Goal: Contribute content: Contribute content

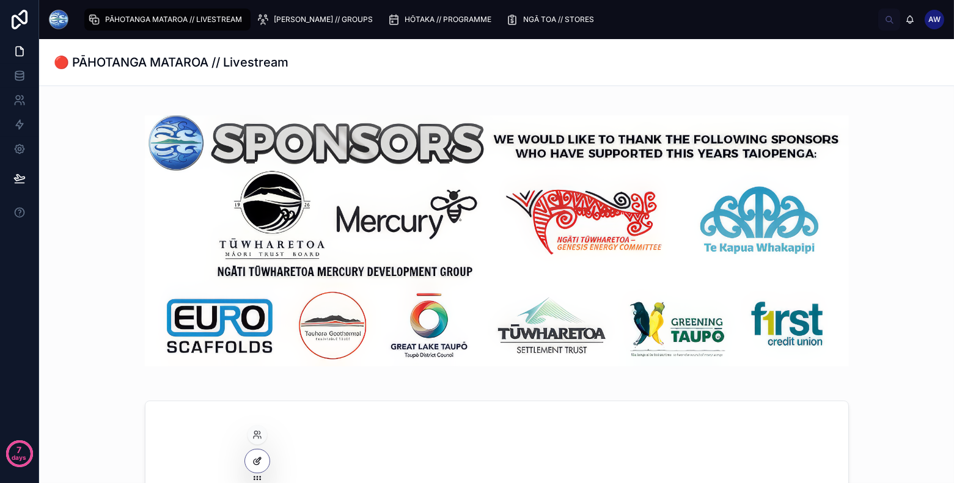
click at [266, 463] on div at bounding box center [257, 461] width 24 height 23
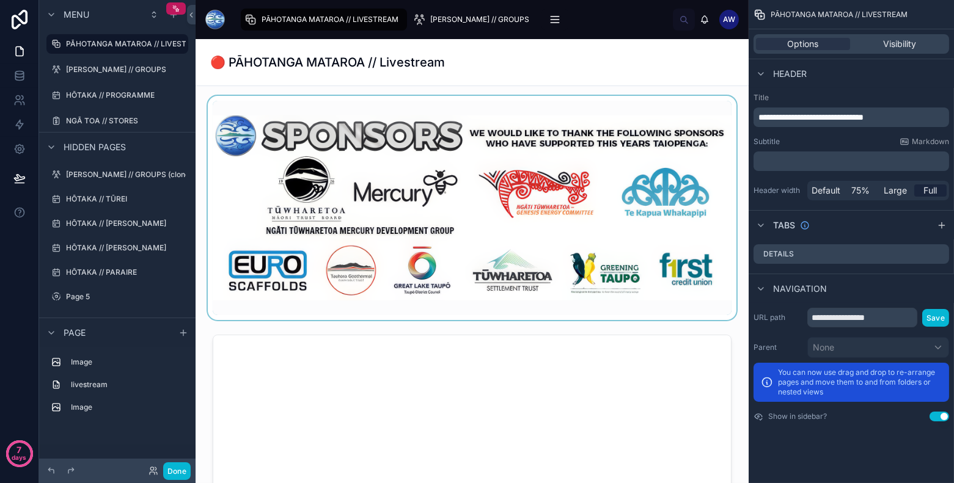
click at [633, 203] on div at bounding box center [472, 208] width 534 height 224
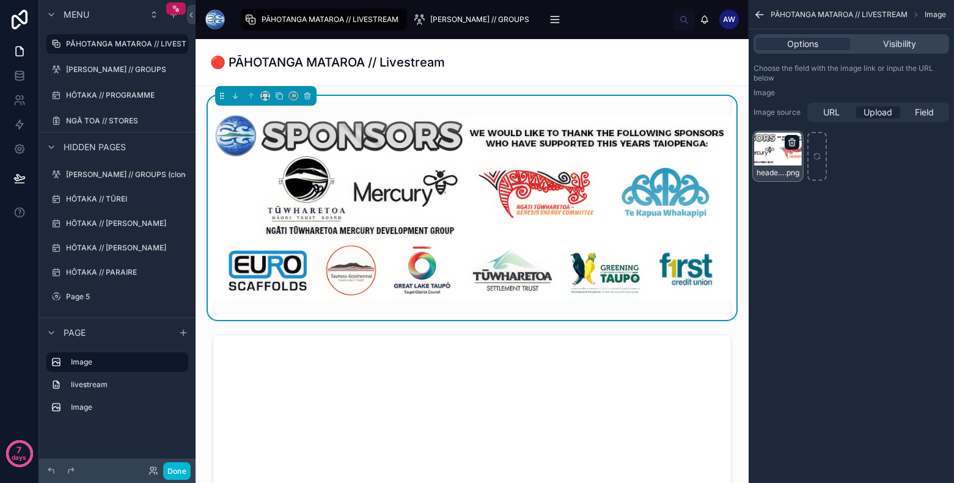
click at [794, 144] on icon "scrollable content" at bounding box center [792, 143] width 10 height 10
click at [816, 119] on icon "button" at bounding box center [818, 121] width 10 height 10
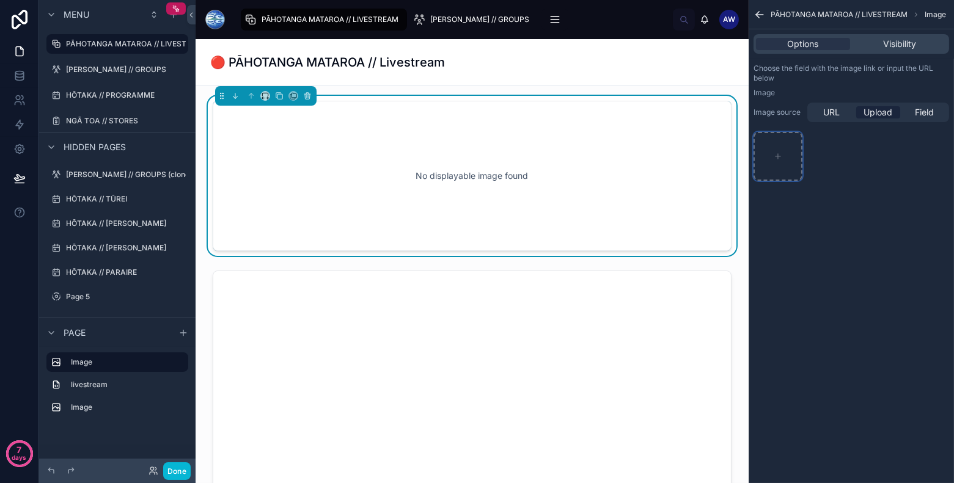
click at [781, 152] on icon "scrollable content" at bounding box center [778, 156] width 9 height 9
type input "**********"
click at [792, 251] on div "PĀHOTANGA MATAROA // LIVESTREAM Image Options Visibility Choose the field with …" at bounding box center [851, 241] width 205 height 483
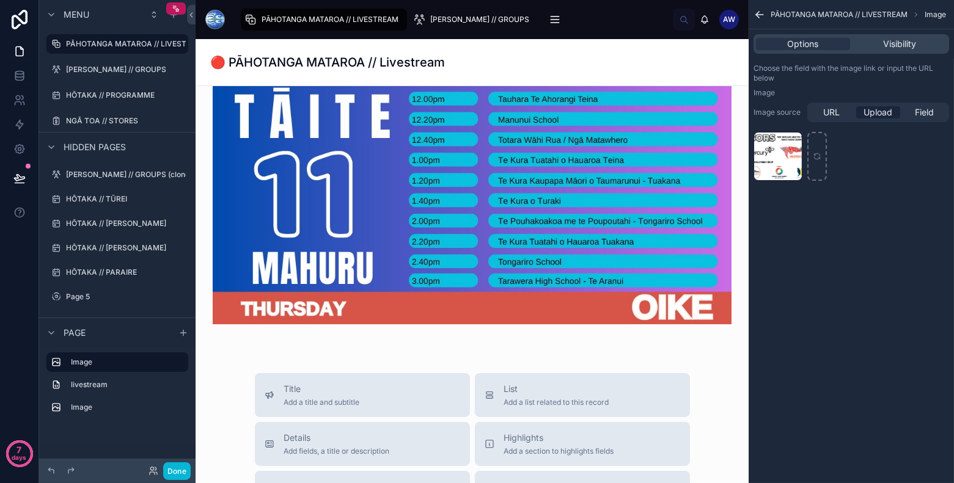
scroll to position [1177, 0]
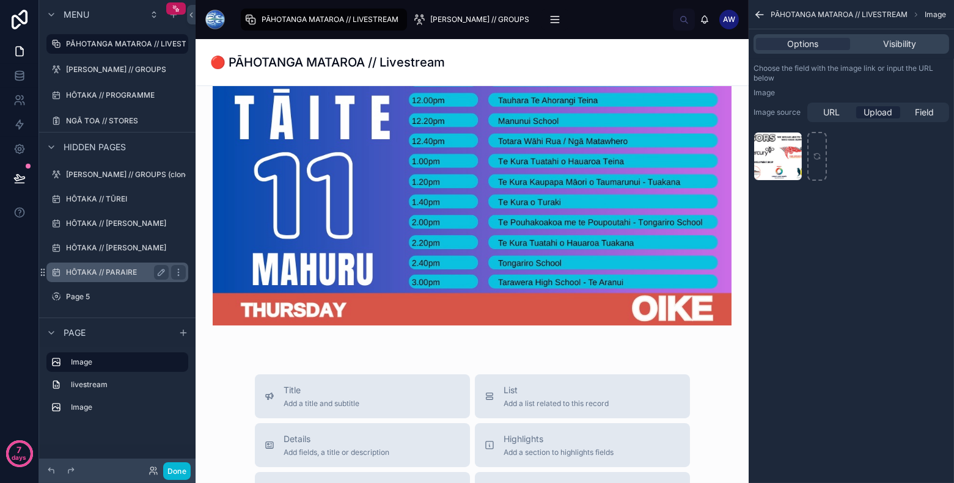
click at [125, 268] on label "HŌTAKA // PARAIRE" at bounding box center [115, 273] width 98 height 10
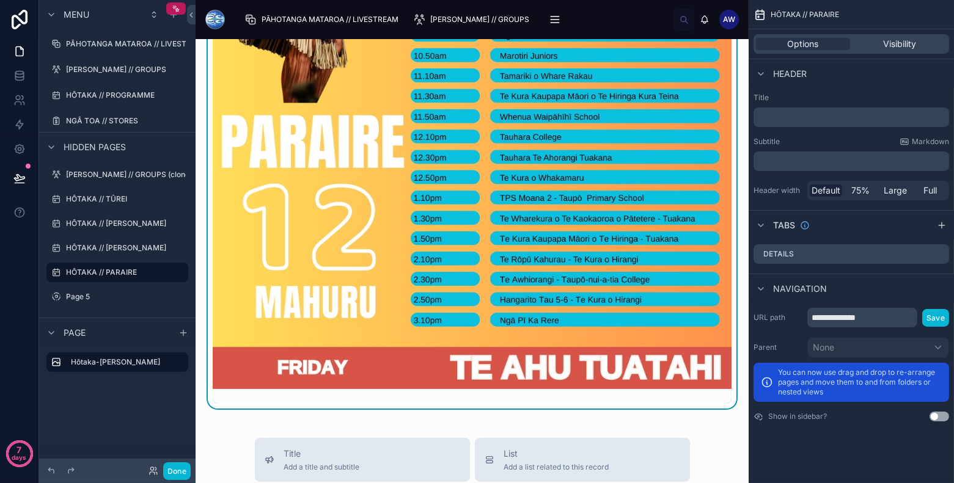
scroll to position [322, 0]
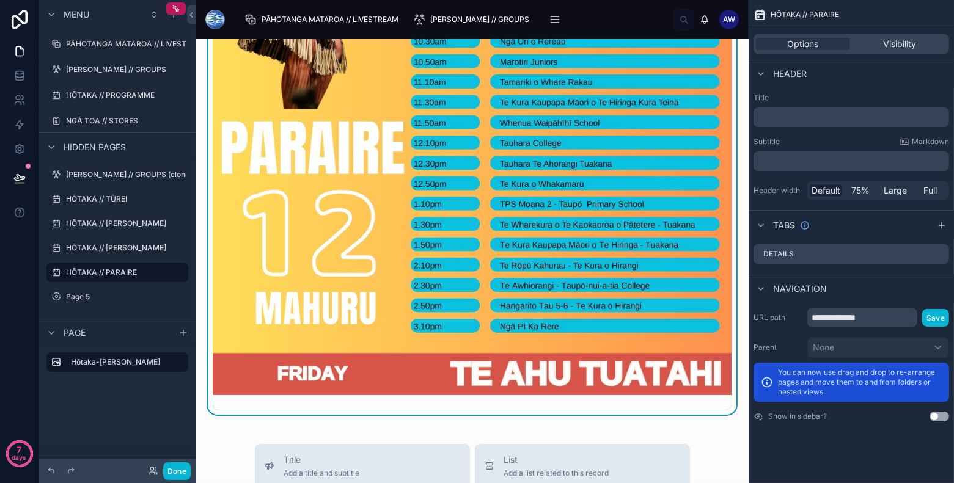
click at [481, 202] on img at bounding box center [472, 71] width 519 height 649
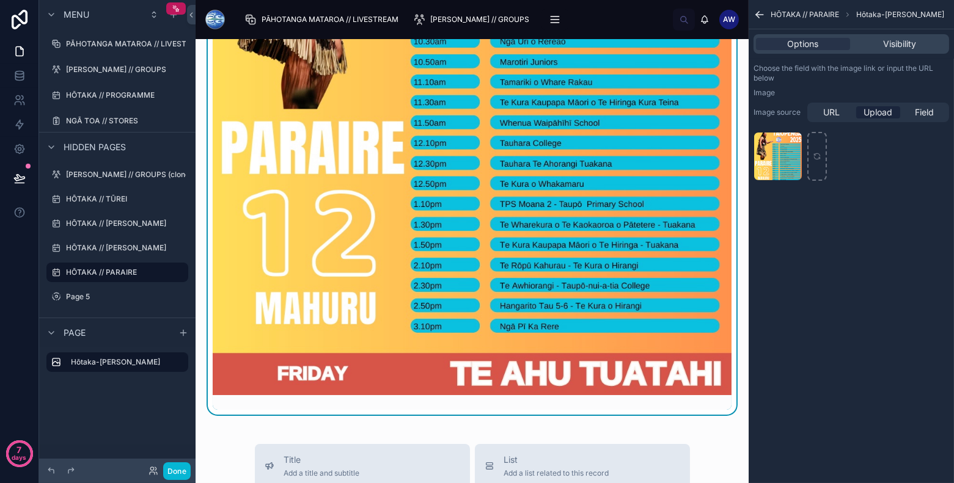
click at [640, 188] on img at bounding box center [472, 71] width 519 height 649
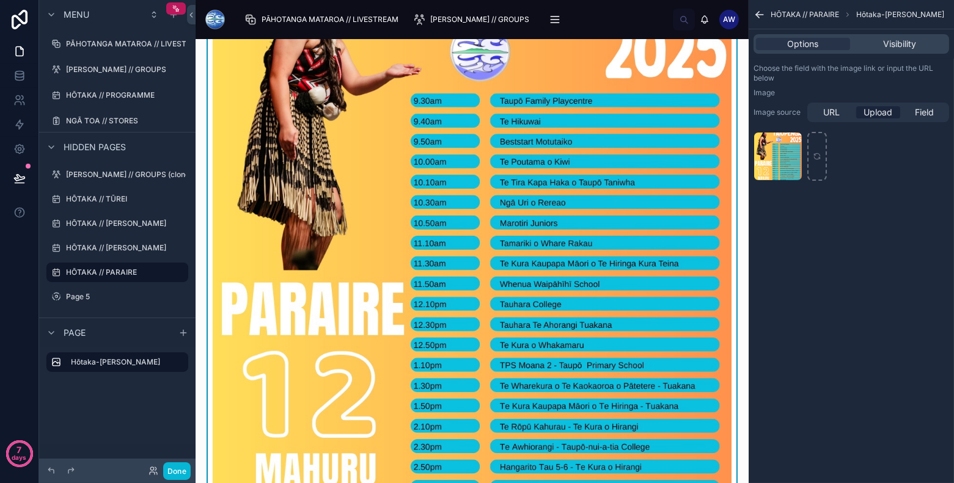
scroll to position [147, 0]
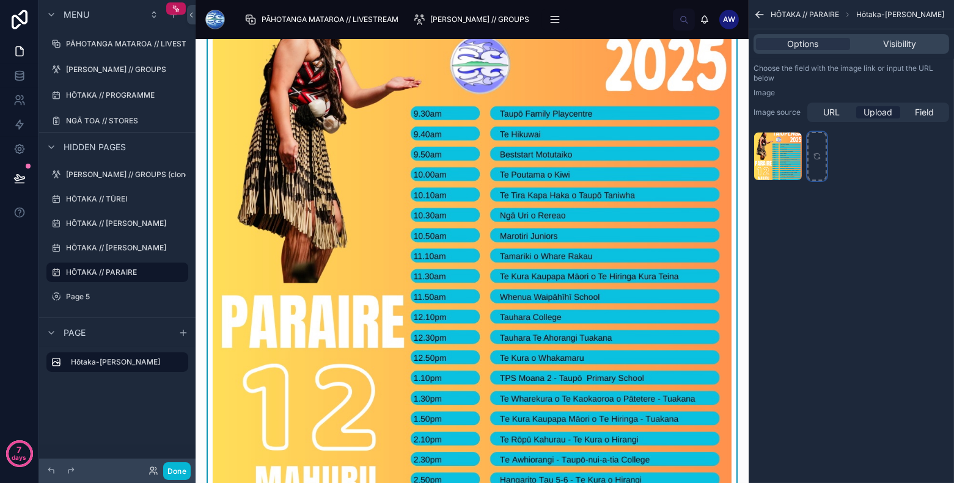
click at [816, 164] on div "scrollable content" at bounding box center [817, 156] width 20 height 49
type input "**********"
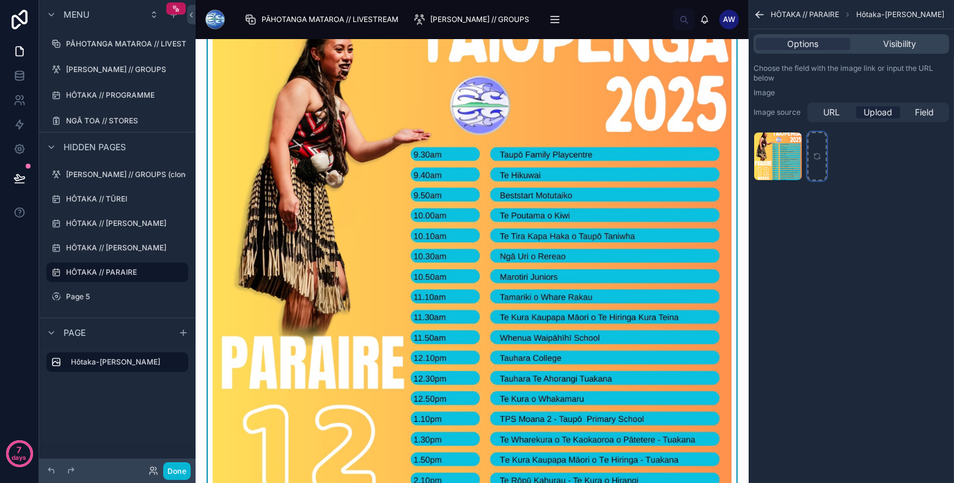
scroll to position [0, 0]
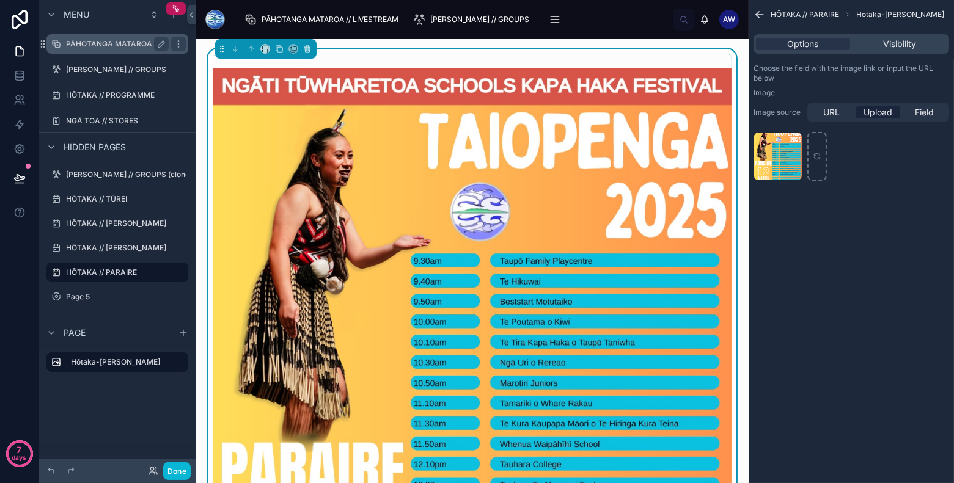
click at [138, 52] on div "PĀHOTANGA MATAROA // LIVESTREAM" at bounding box center [117, 44] width 137 height 20
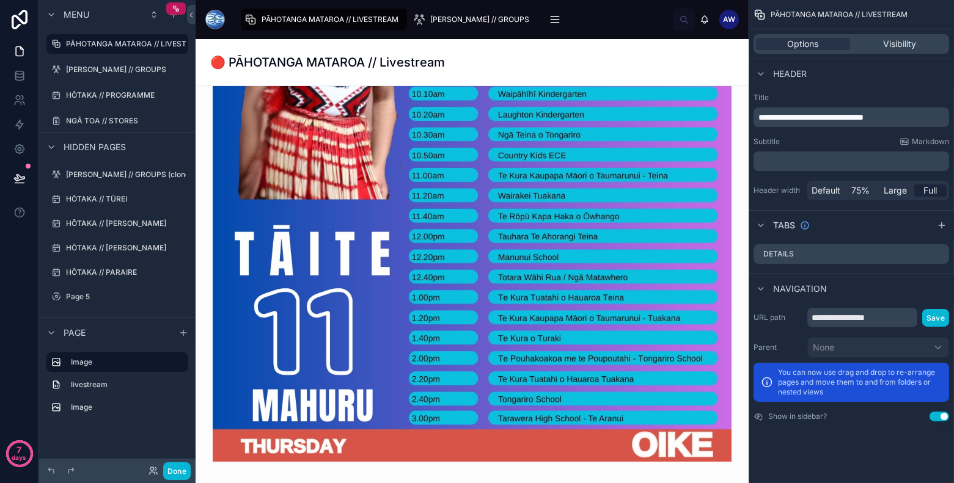
scroll to position [1070, 0]
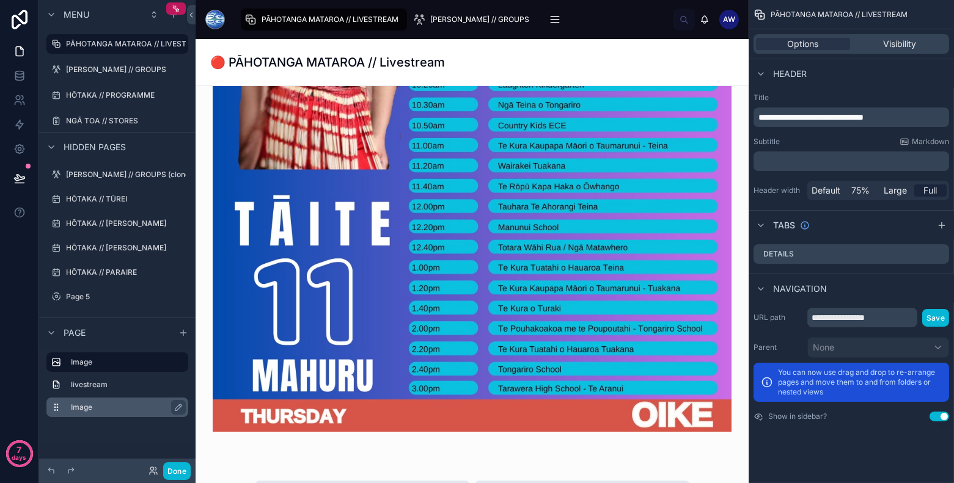
click at [103, 403] on label "Image" at bounding box center [125, 408] width 108 height 10
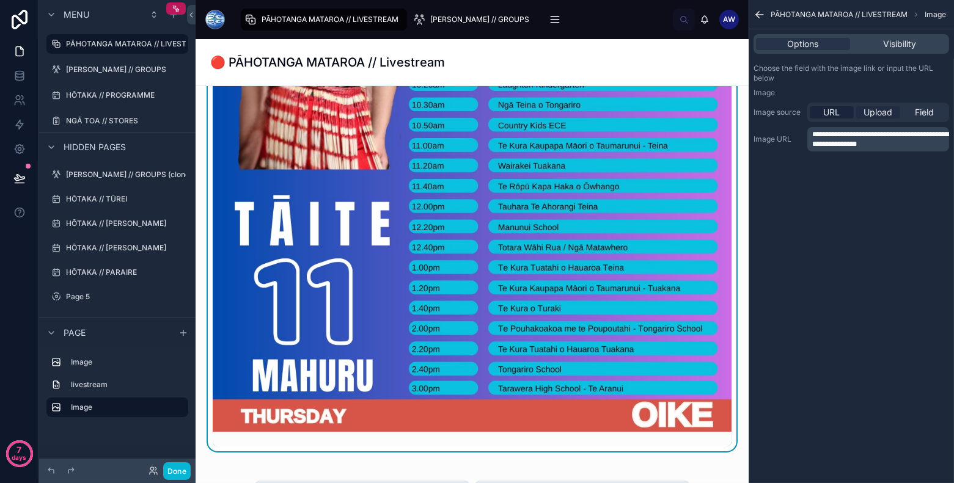
click at [869, 114] on span "Upload" at bounding box center [878, 112] width 29 height 12
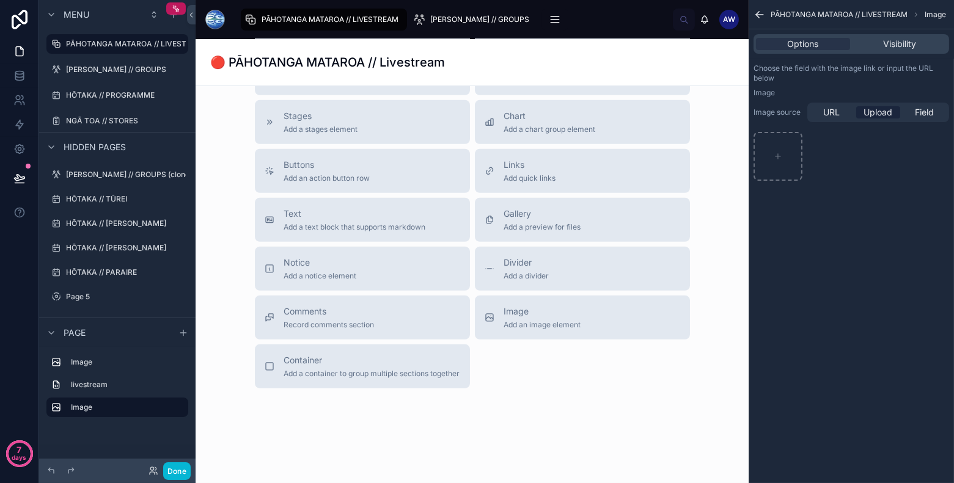
click at [749, 160] on div "Choose the field with the image link or input the URL below Image Image source …" at bounding box center [851, 122] width 205 height 127
click at [788, 160] on div "scrollable content" at bounding box center [778, 156] width 49 height 49
type input "**********"
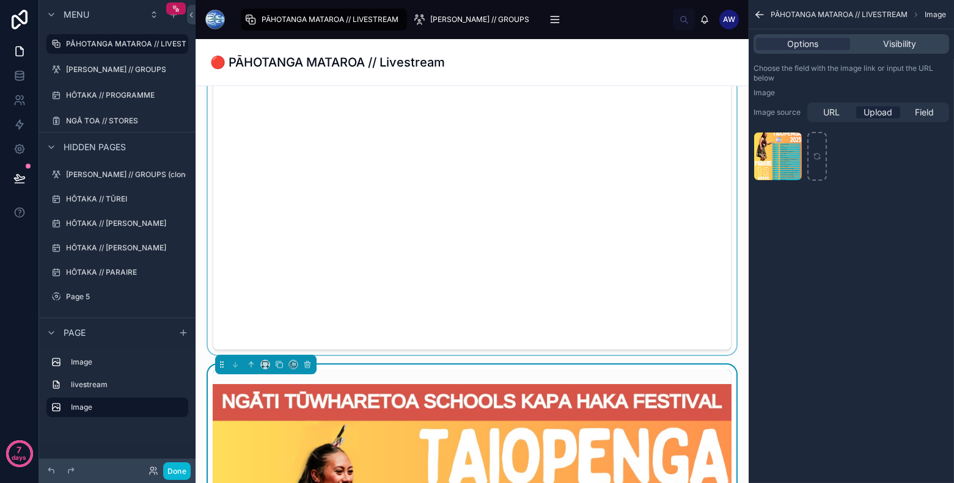
scroll to position [496, 0]
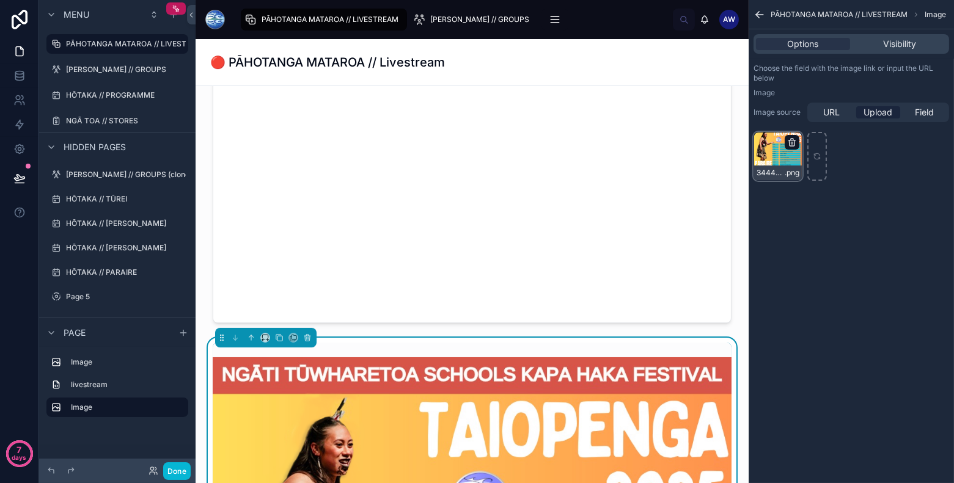
click at [793, 141] on icon "scrollable content" at bounding box center [792, 143] width 10 height 10
click at [814, 125] on icon "button" at bounding box center [818, 121] width 10 height 10
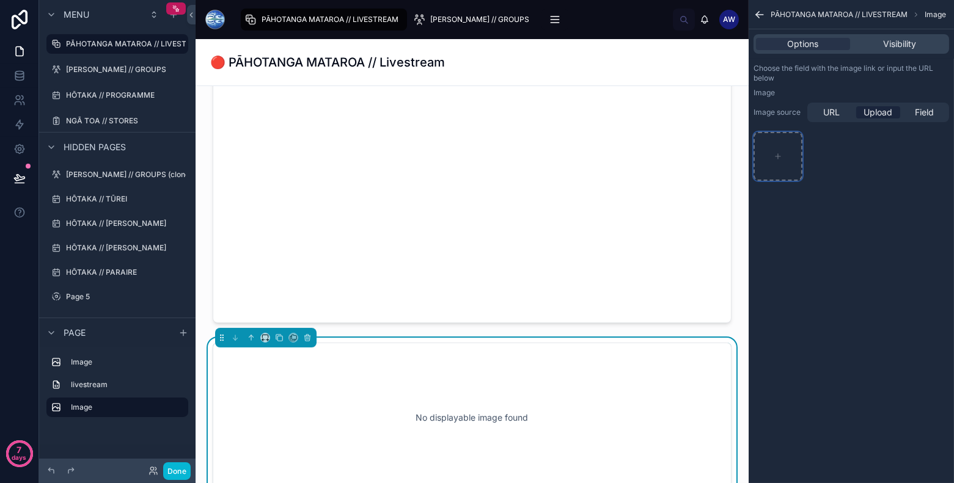
click at [788, 144] on div "scrollable content" at bounding box center [778, 156] width 49 height 49
type input "**********"
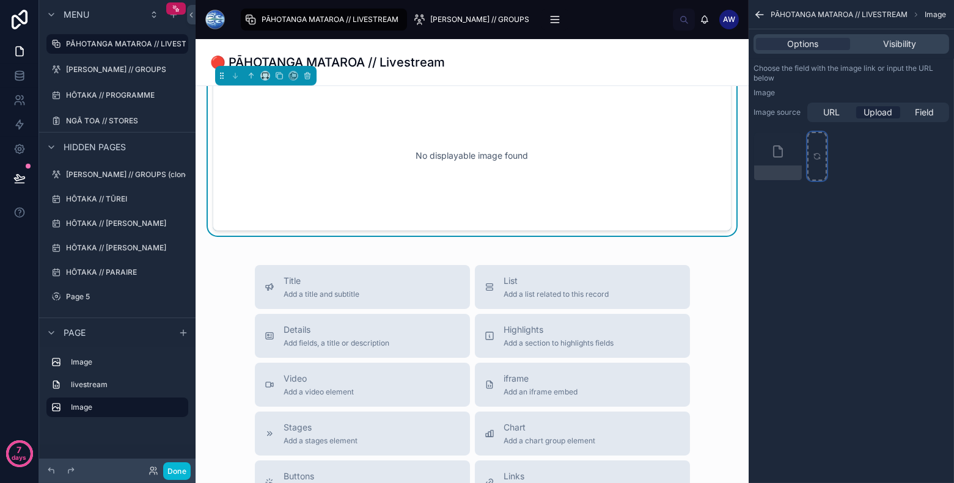
scroll to position [759, 0]
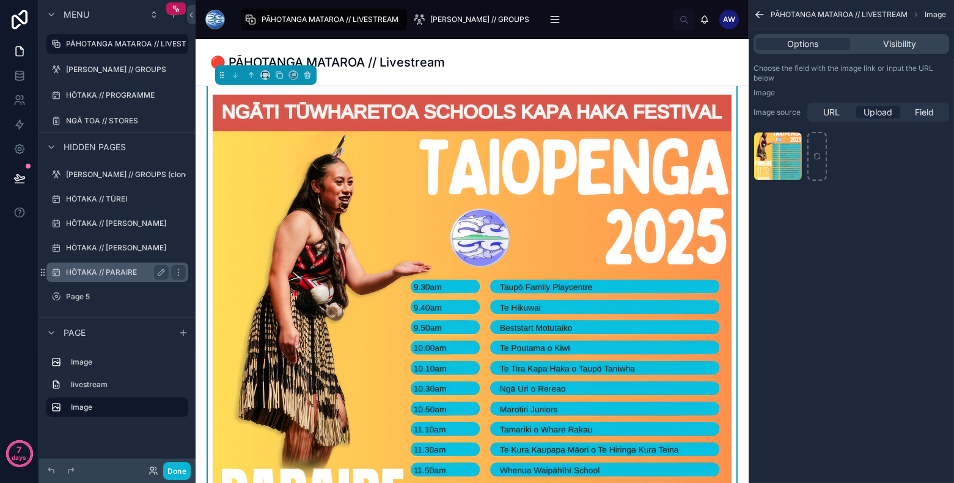
click at [105, 273] on label "HŌTAKA // PARAIRE" at bounding box center [115, 273] width 98 height 10
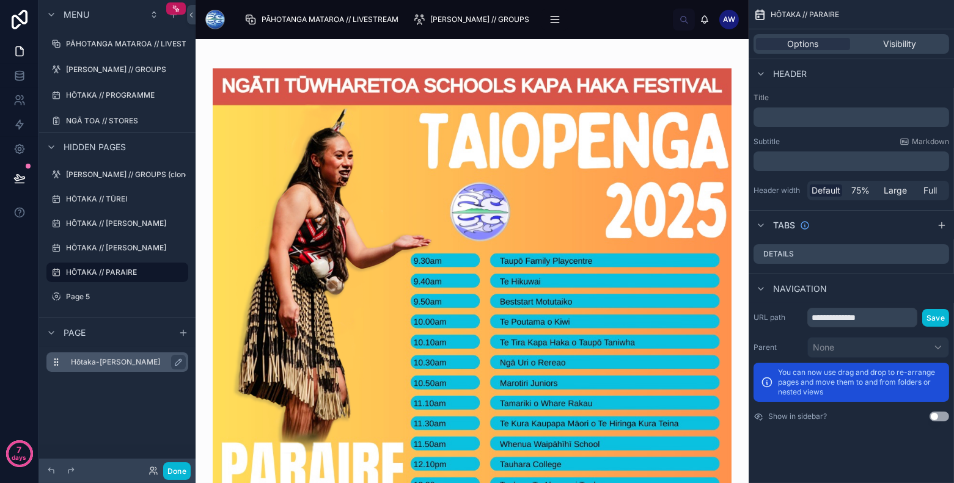
click at [85, 366] on label "Hōtaka-Wenerei" at bounding box center [125, 363] width 108 height 10
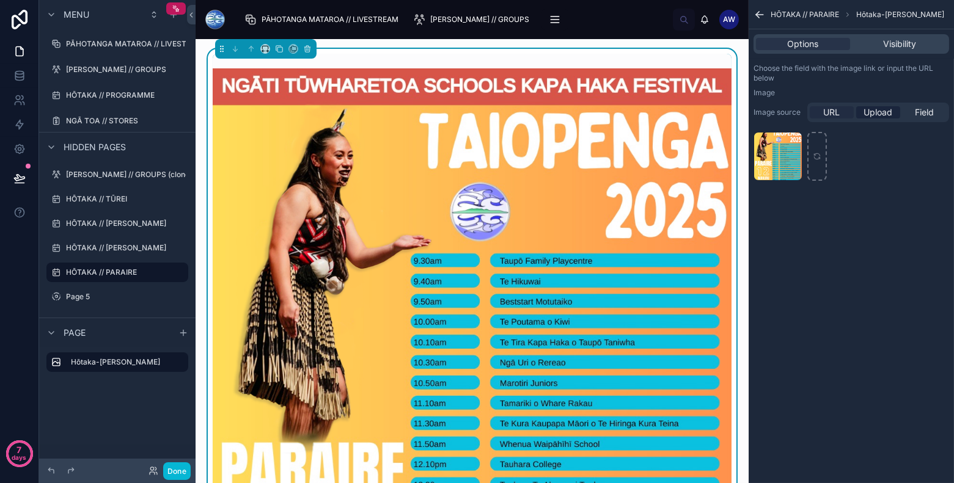
click at [837, 111] on span "URL" at bounding box center [832, 112] width 17 height 12
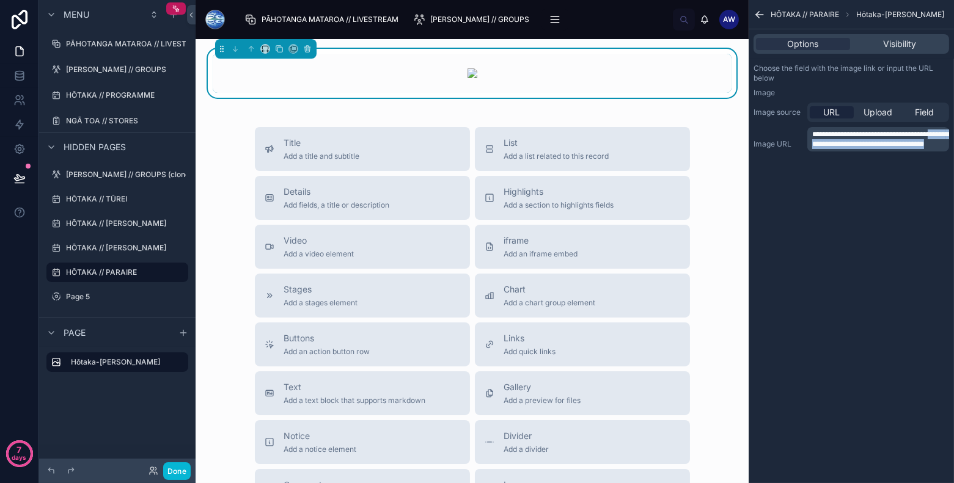
drag, startPoint x: 906, startPoint y: 150, endPoint x: 760, endPoint y: 136, distance: 146.1
click at [760, 136] on div "**********" at bounding box center [852, 144] width 196 height 34
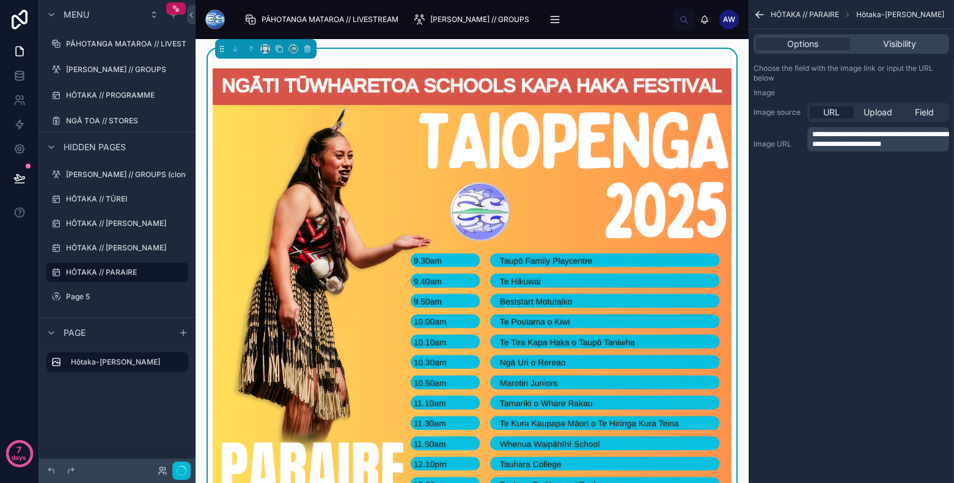
click at [845, 270] on div "**********" at bounding box center [851, 241] width 205 height 483
click at [150, 40] on label "PĀHOTANGA MATAROA // LIVESTREAM" at bounding box center [137, 44] width 142 height 10
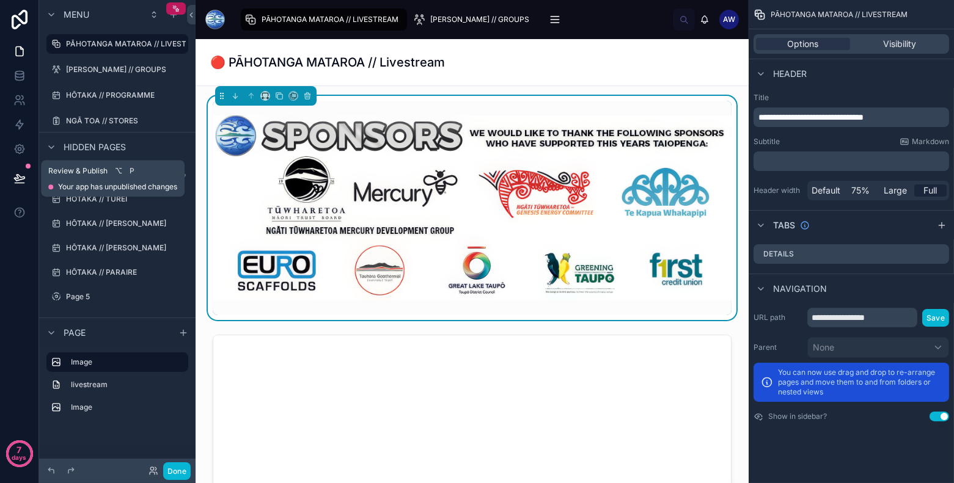
click at [20, 180] on icon at bounding box center [19, 178] width 12 height 12
click at [21, 178] on icon at bounding box center [19, 178] width 12 height 12
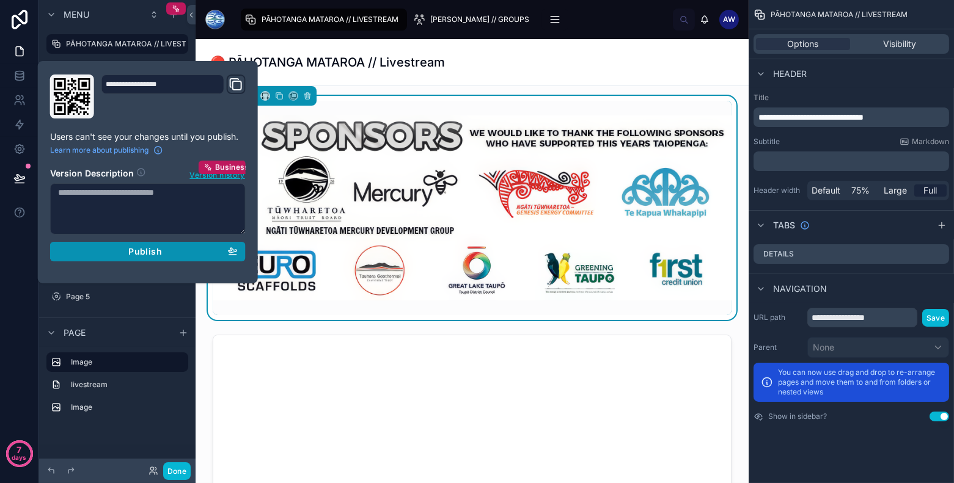
click at [124, 251] on div "Publish" at bounding box center [148, 251] width 180 height 11
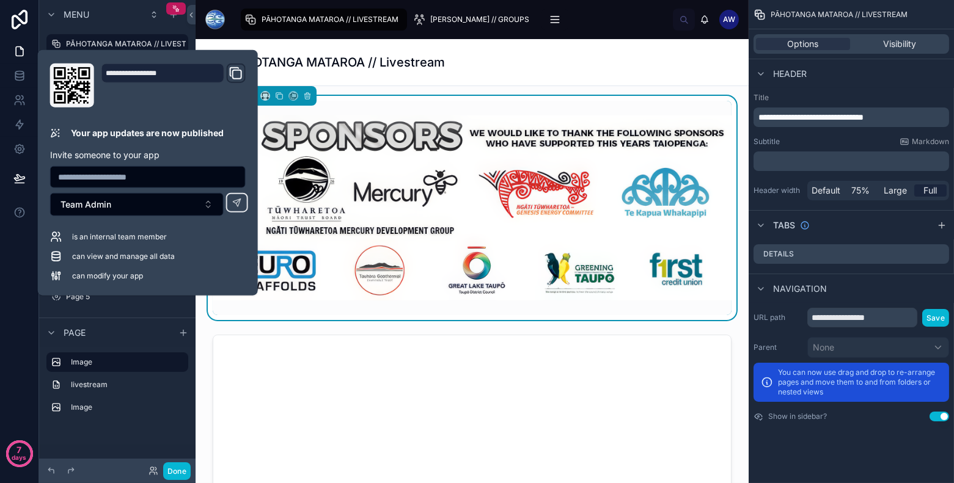
click at [493, 76] on div "🔴 PĀHOTANGA MATAROA // Livestream" at bounding box center [472, 62] width 524 height 46
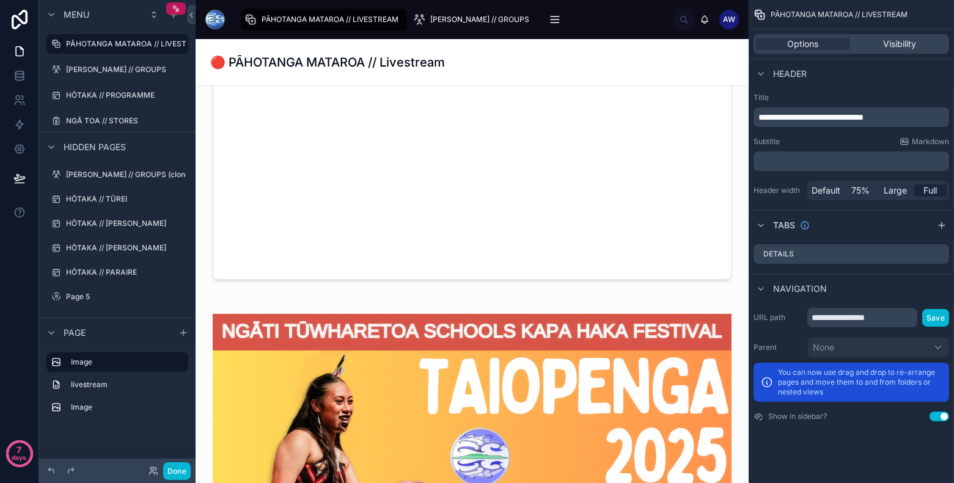
scroll to position [612, 0]
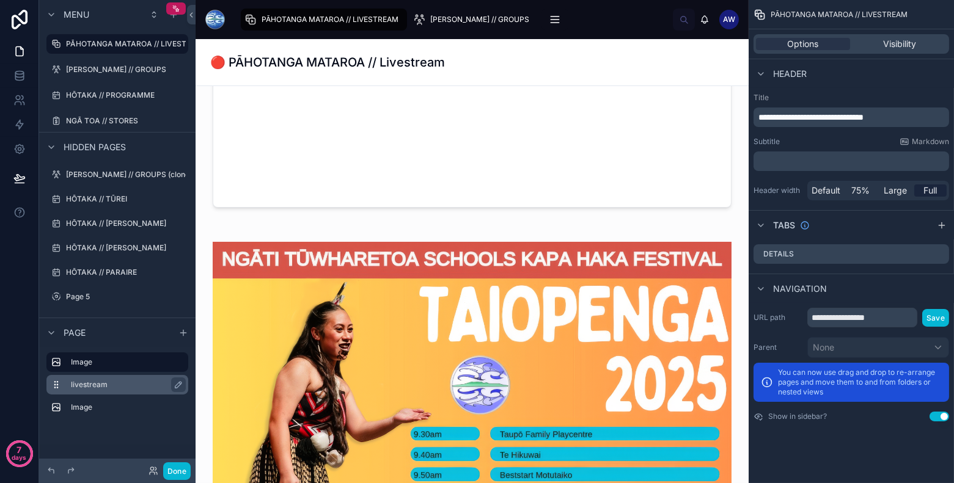
click at [131, 389] on label "livestream" at bounding box center [125, 385] width 108 height 10
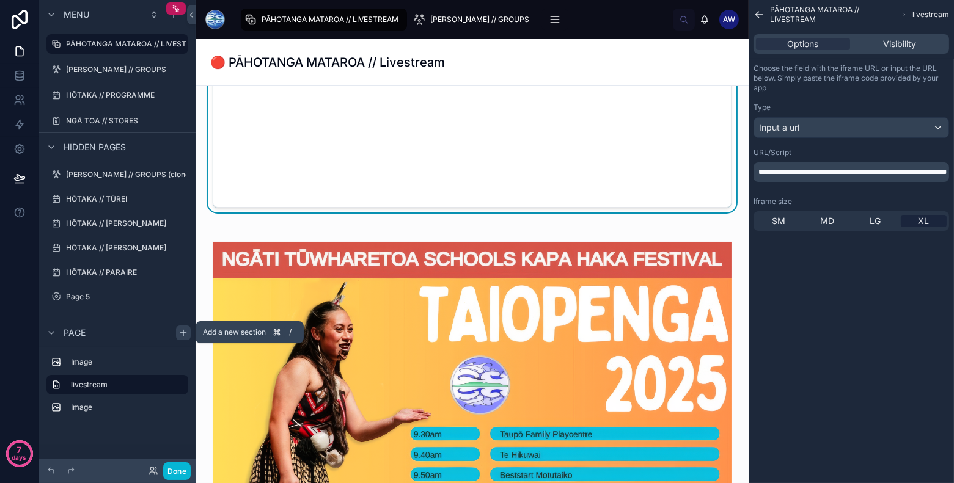
click at [185, 330] on icon "scrollable content" at bounding box center [183, 333] width 10 height 10
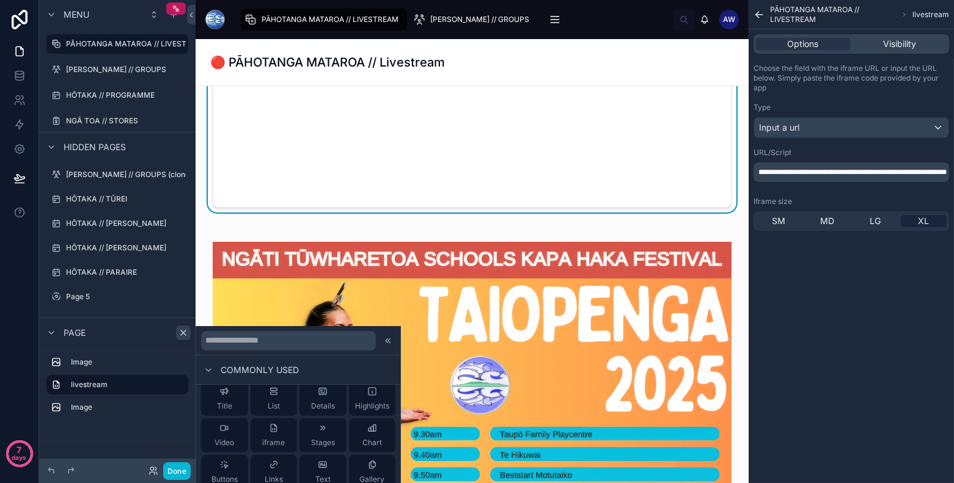
scroll to position [3, 0]
click at [297, 344] on input "text" at bounding box center [288, 341] width 175 height 20
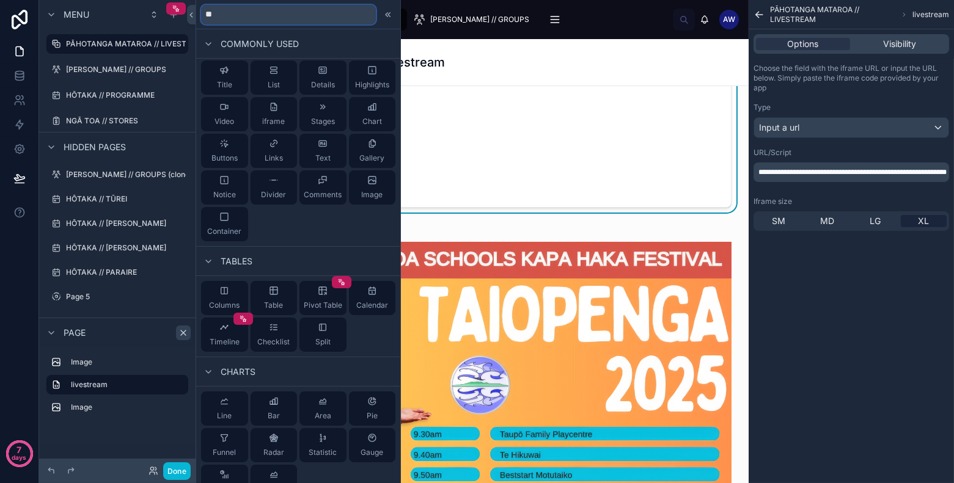
scroll to position [0, 0]
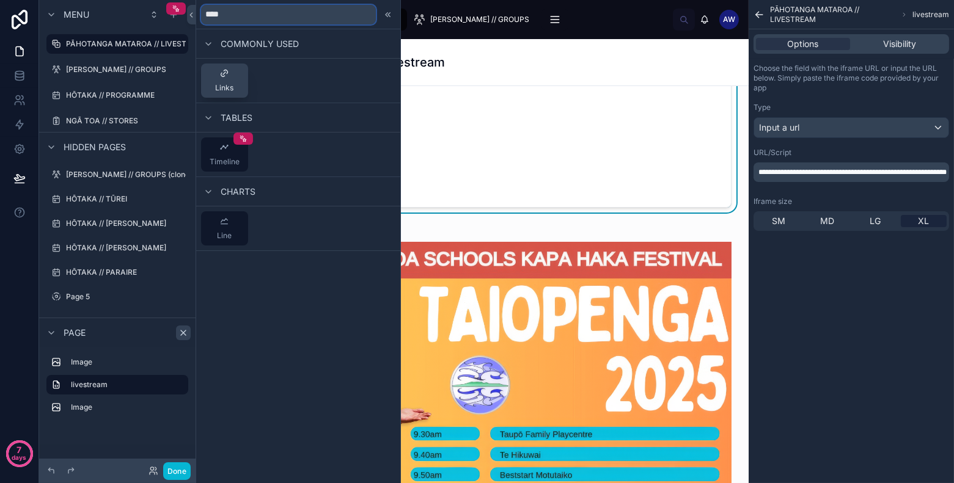
type input "****"
click at [233, 80] on button "Links" at bounding box center [224, 81] width 47 height 34
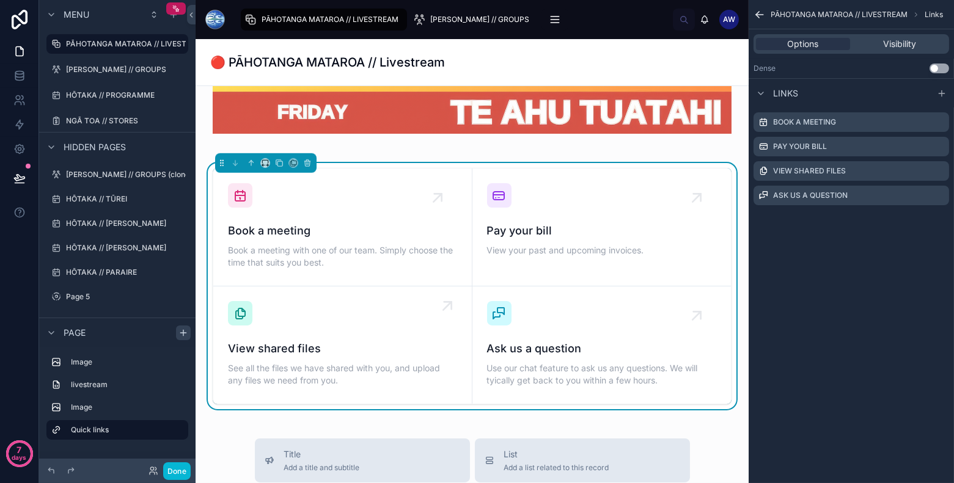
scroll to position [1392, 0]
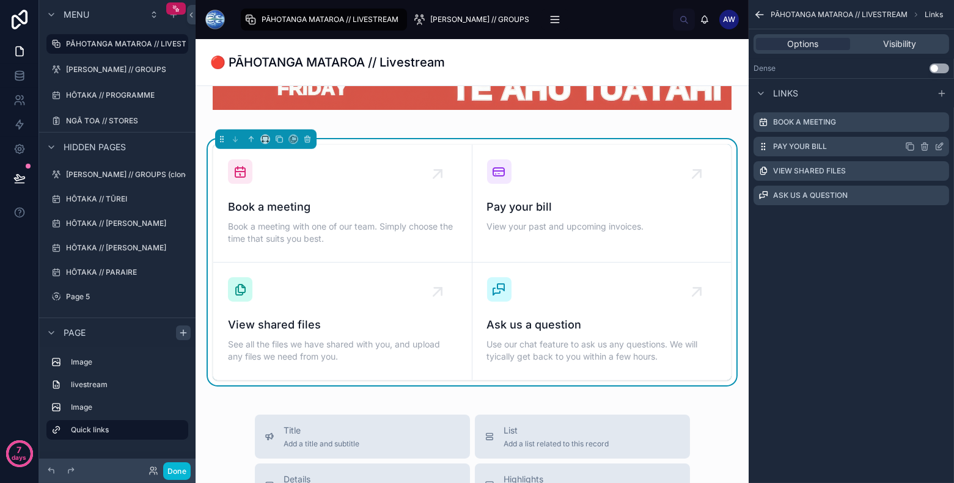
click at [924, 145] on icon "scrollable content" at bounding box center [925, 145] width 7 height 0
click at [925, 127] on icon at bounding box center [920, 127] width 10 height 10
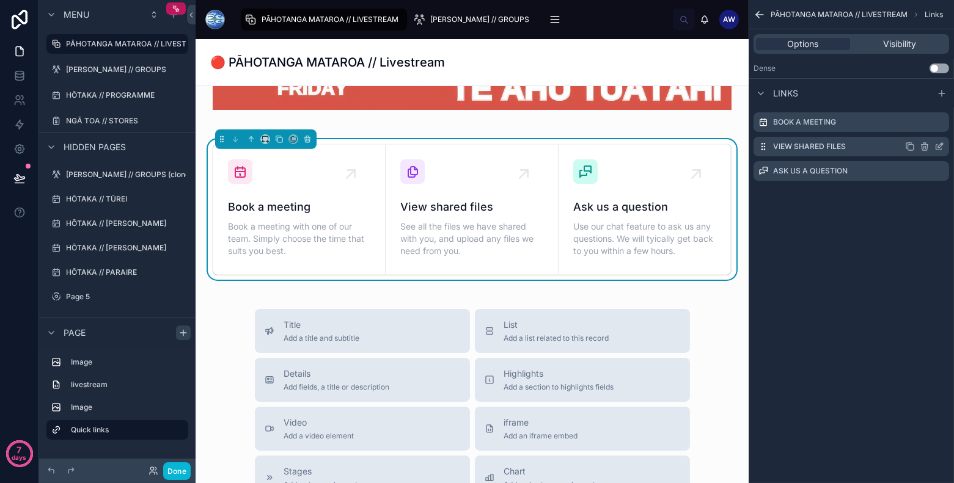
click at [925, 147] on icon "scrollable content" at bounding box center [925, 147] width 0 height 2
click at [922, 123] on icon at bounding box center [920, 127] width 10 height 10
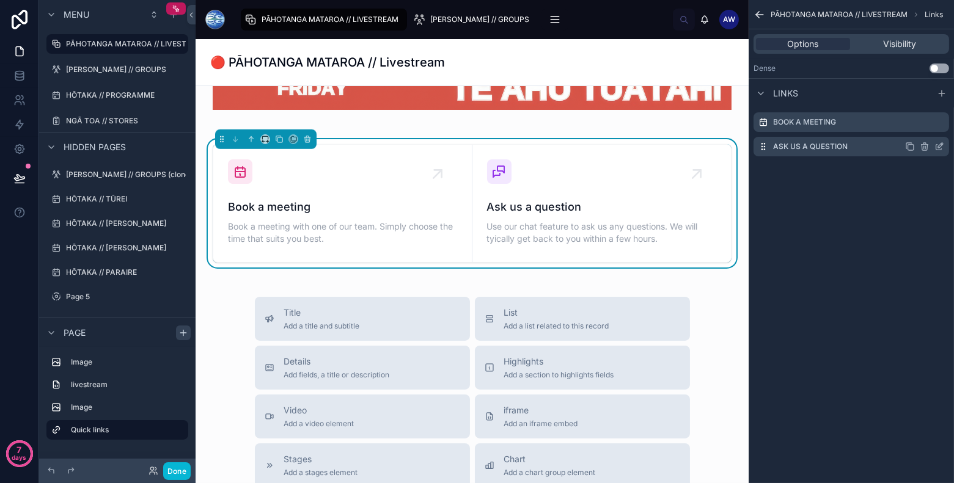
click at [924, 146] on icon "scrollable content" at bounding box center [924, 147] width 0 height 2
click at [920, 130] on icon at bounding box center [920, 127] width 10 height 10
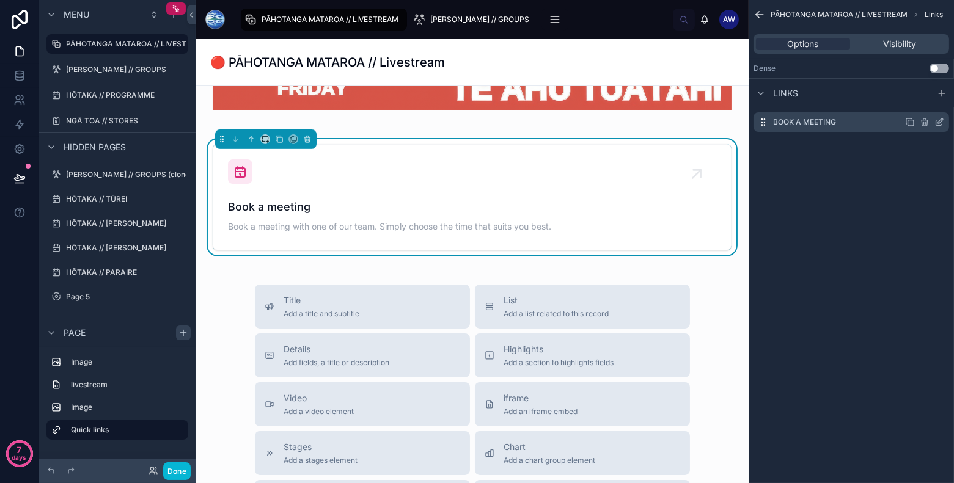
click at [941, 123] on icon "scrollable content" at bounding box center [940, 122] width 10 height 10
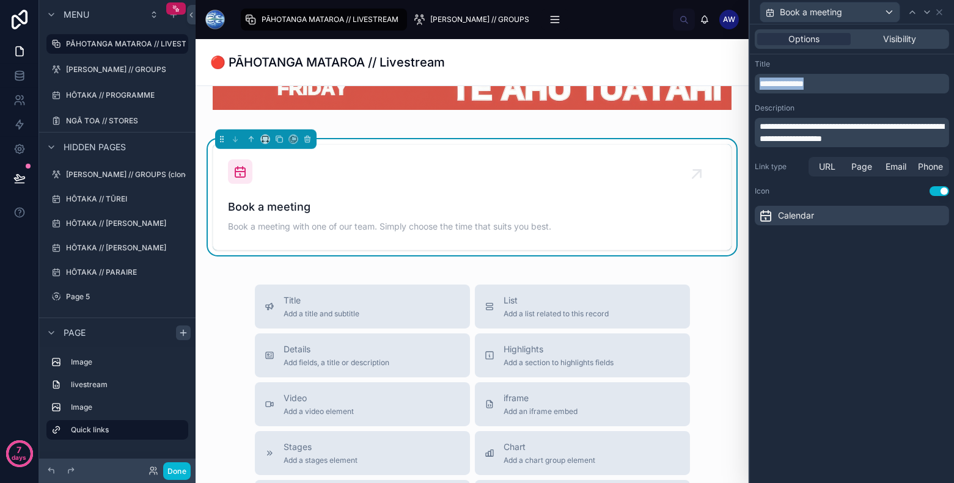
drag, startPoint x: 840, startPoint y: 83, endPoint x: 692, endPoint y: 79, distance: 148.0
click at [692, 79] on div "**********" at bounding box center [477, 241] width 954 height 483
click at [834, 164] on span "URL" at bounding box center [827, 167] width 17 height 12
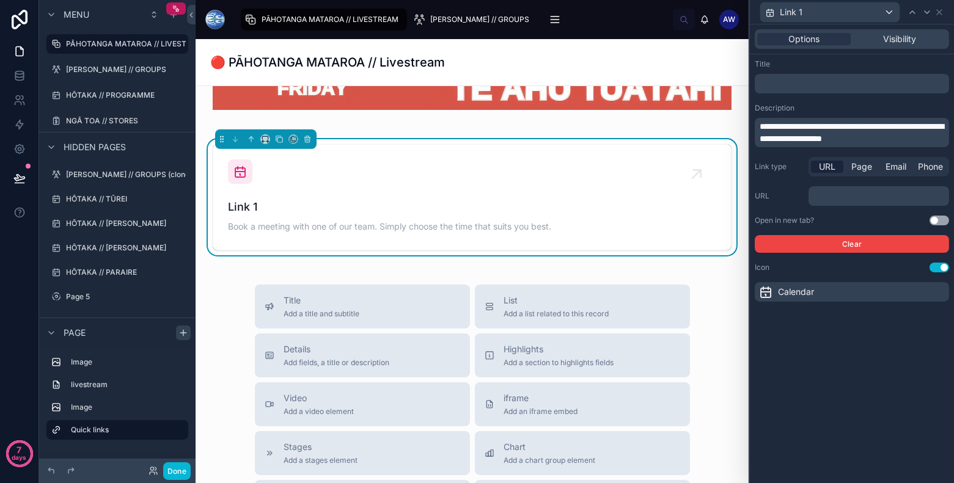
click at [853, 195] on p "﻿" at bounding box center [880, 196] width 133 height 12
click at [862, 423] on div "**********" at bounding box center [852, 253] width 204 height 459
click at [861, 296] on div "Calendar" at bounding box center [852, 292] width 194 height 20
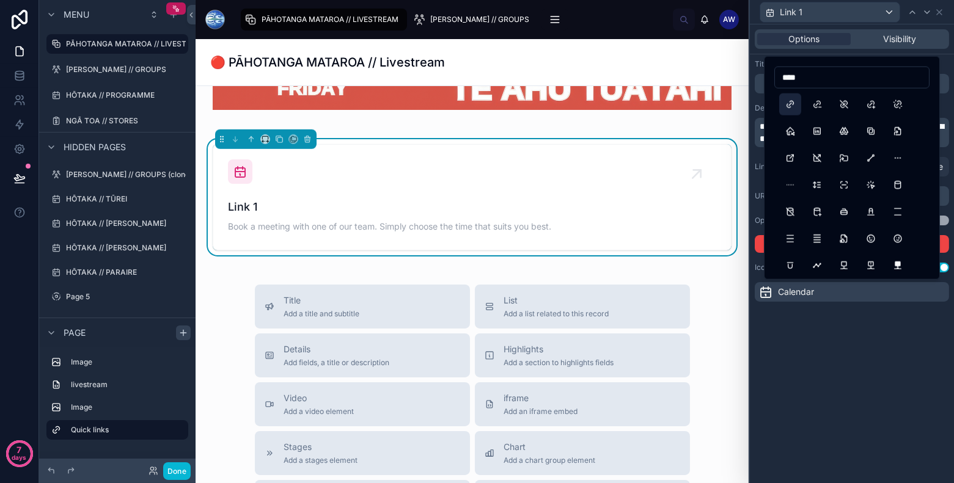
type input "****"
click at [793, 103] on button "Link" at bounding box center [790, 105] width 22 height 22
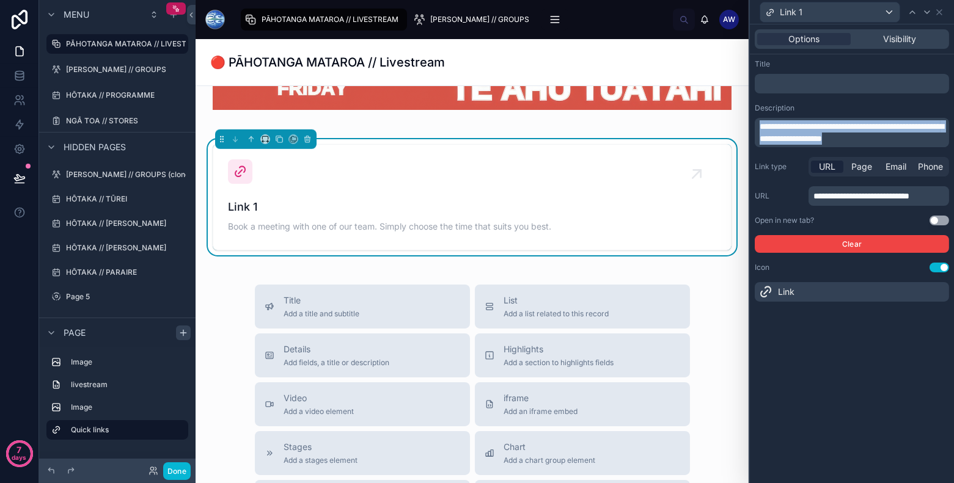
drag, startPoint x: 916, startPoint y: 138, endPoint x: 725, endPoint y: 78, distance: 200.1
click at [725, 78] on div "**********" at bounding box center [477, 241] width 954 height 483
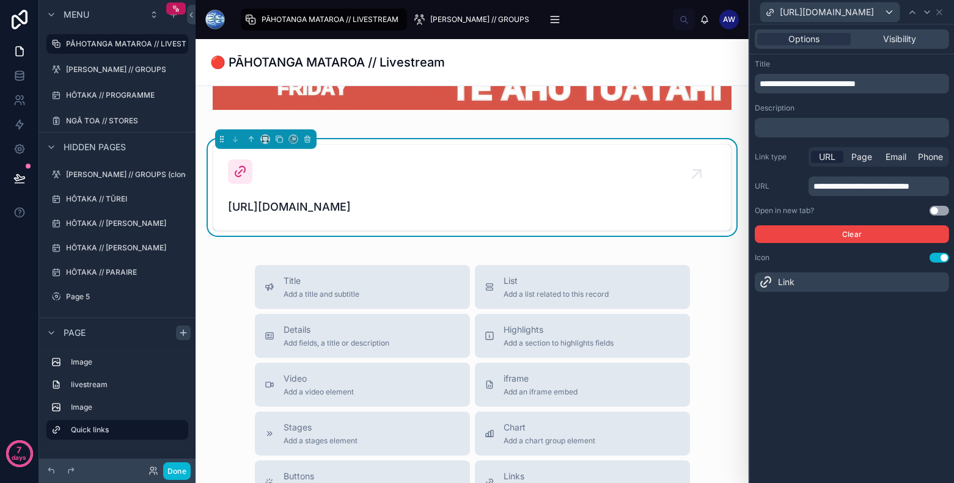
click at [872, 366] on div "**********" at bounding box center [852, 253] width 204 height 459
click at [937, 211] on button "Use setting" at bounding box center [940, 211] width 20 height 10
click at [936, 261] on button "Use setting" at bounding box center [940, 258] width 20 height 10
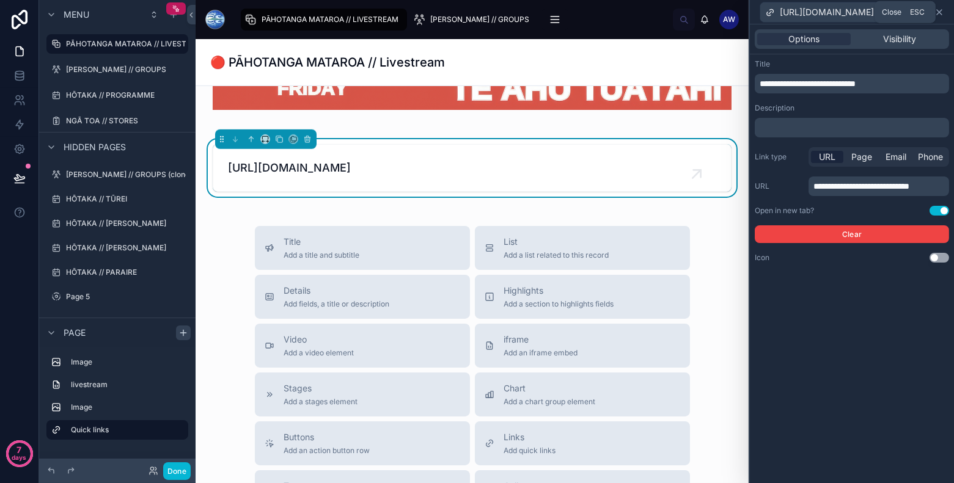
click at [942, 10] on icon at bounding box center [939, 12] width 5 height 5
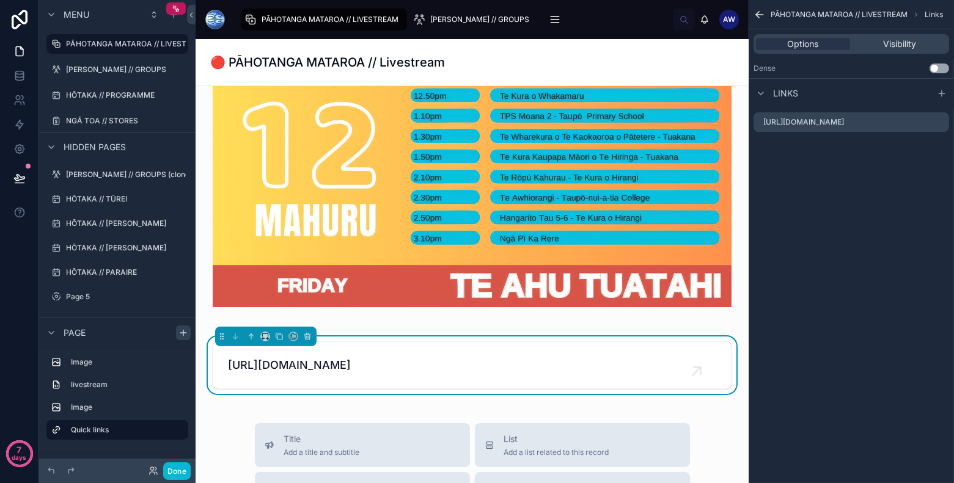
scroll to position [1196, 0]
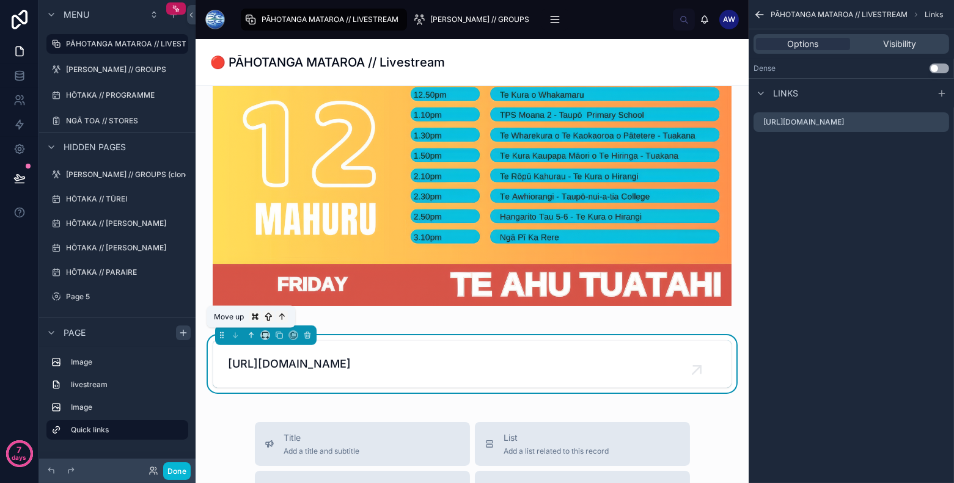
click at [254, 339] on button at bounding box center [250, 335] width 13 height 13
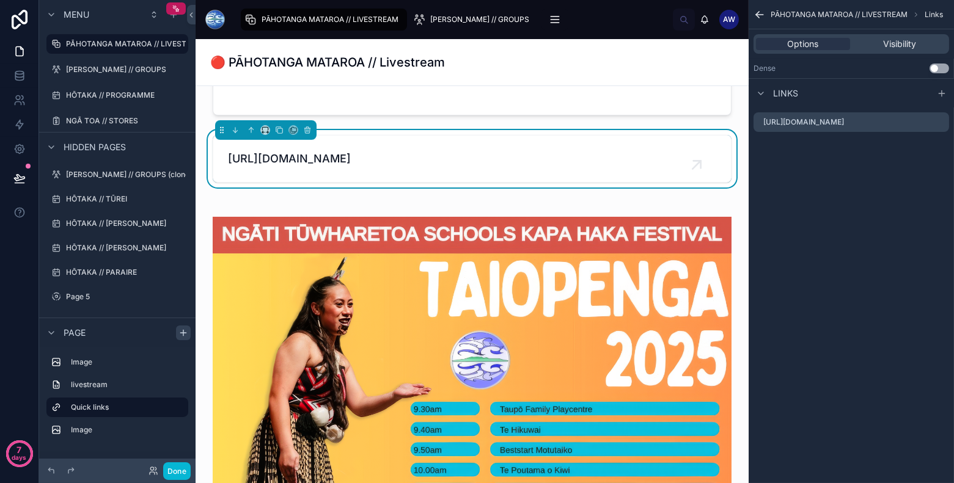
scroll to position [599, 0]
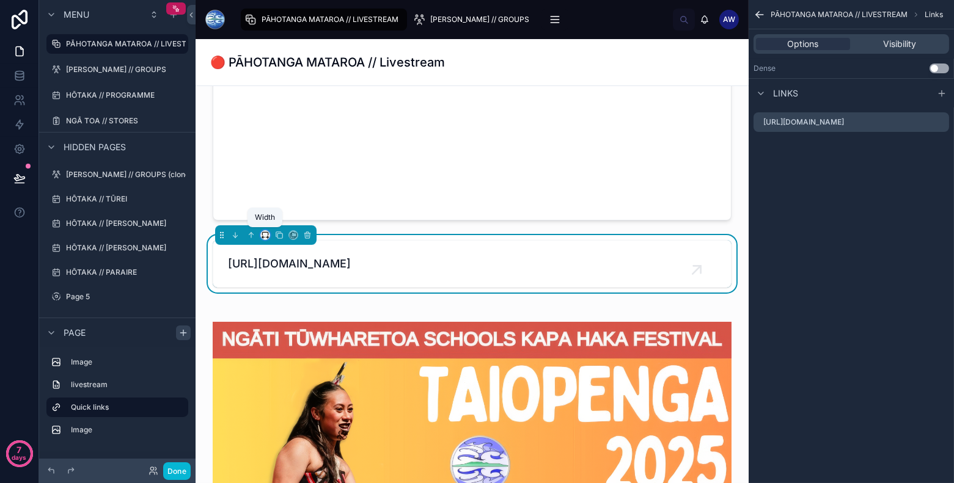
click at [264, 235] on icon at bounding box center [265, 235] width 9 height 9
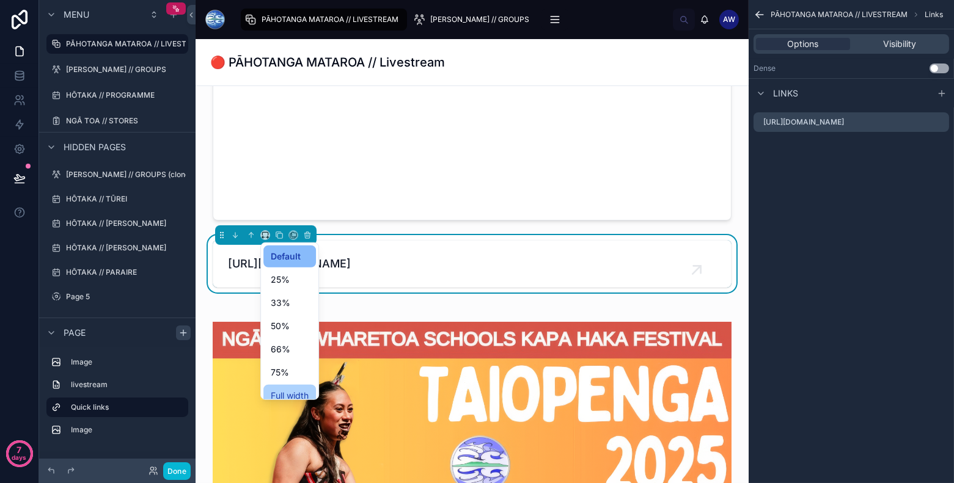
click at [288, 395] on span "Full width" at bounding box center [290, 396] width 38 height 15
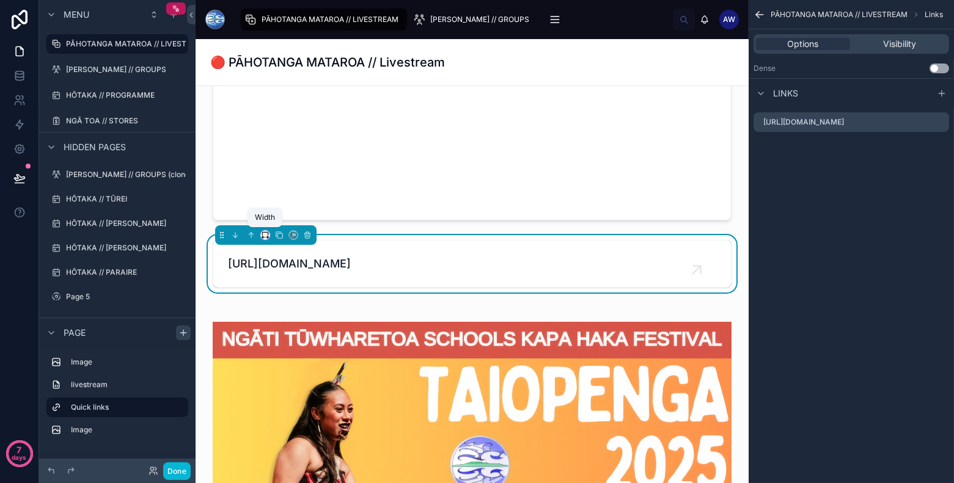
click at [268, 233] on icon at bounding box center [265, 235] width 9 height 9
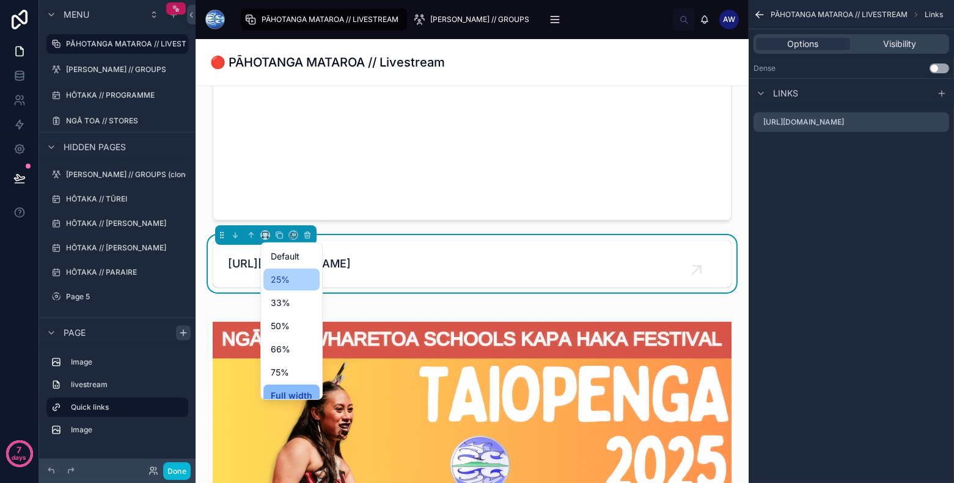
click at [279, 285] on span "25%" at bounding box center [280, 280] width 19 height 15
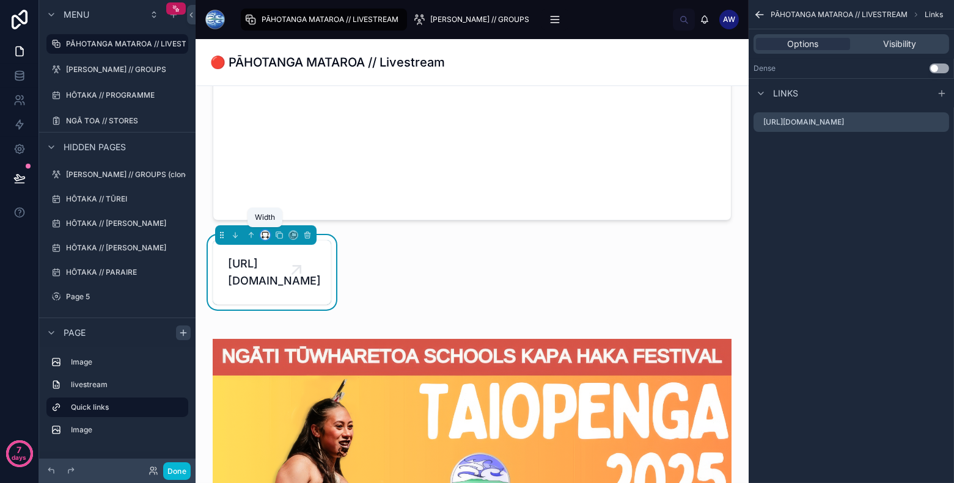
click at [263, 235] on icon at bounding box center [265, 235] width 9 height 9
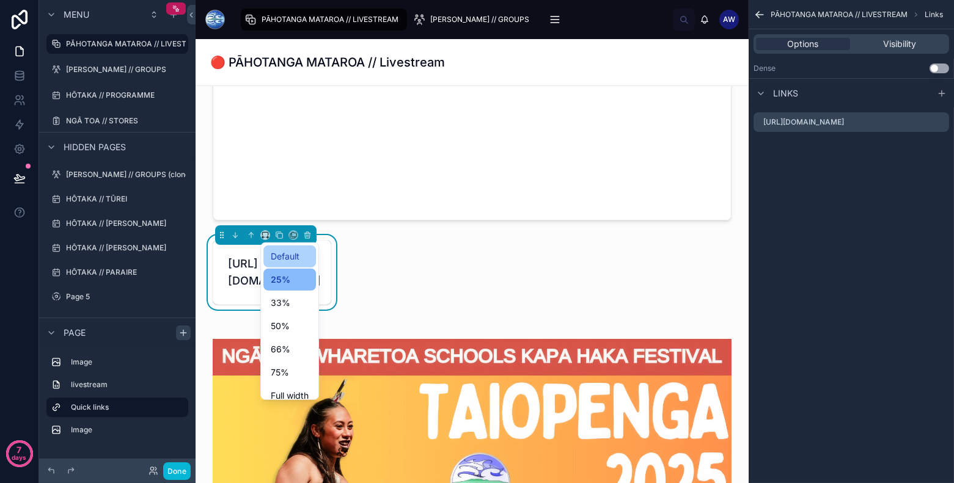
click at [281, 263] on span "Default" at bounding box center [285, 256] width 29 height 15
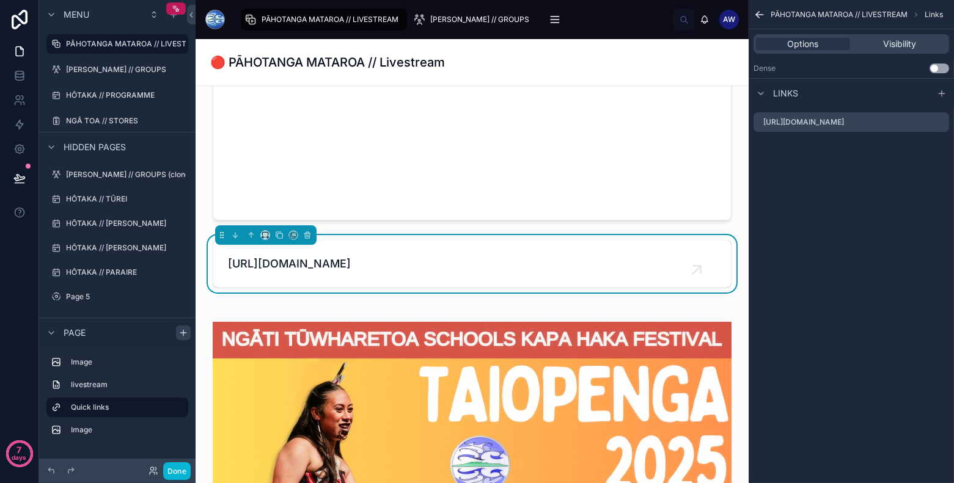
click at [18, 167] on button at bounding box center [19, 178] width 27 height 34
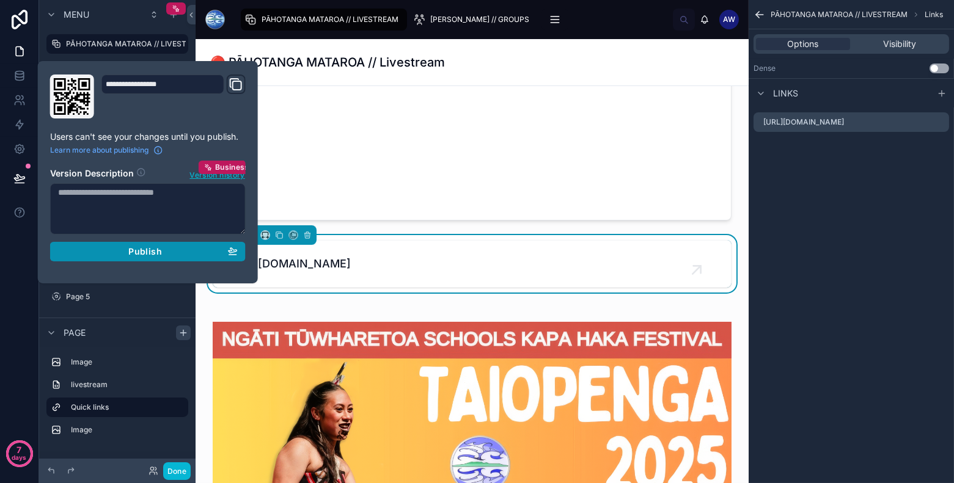
click at [134, 252] on span "Publish" at bounding box center [144, 251] width 33 height 11
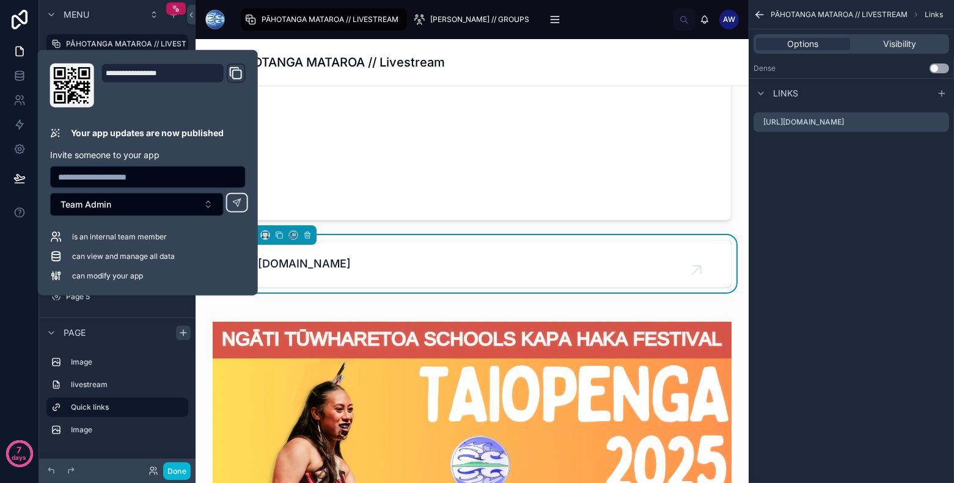
click at [241, 69] on icon "Domain and Custom Link" at bounding box center [236, 73] width 15 height 15
